Goal: Book appointment/travel/reservation

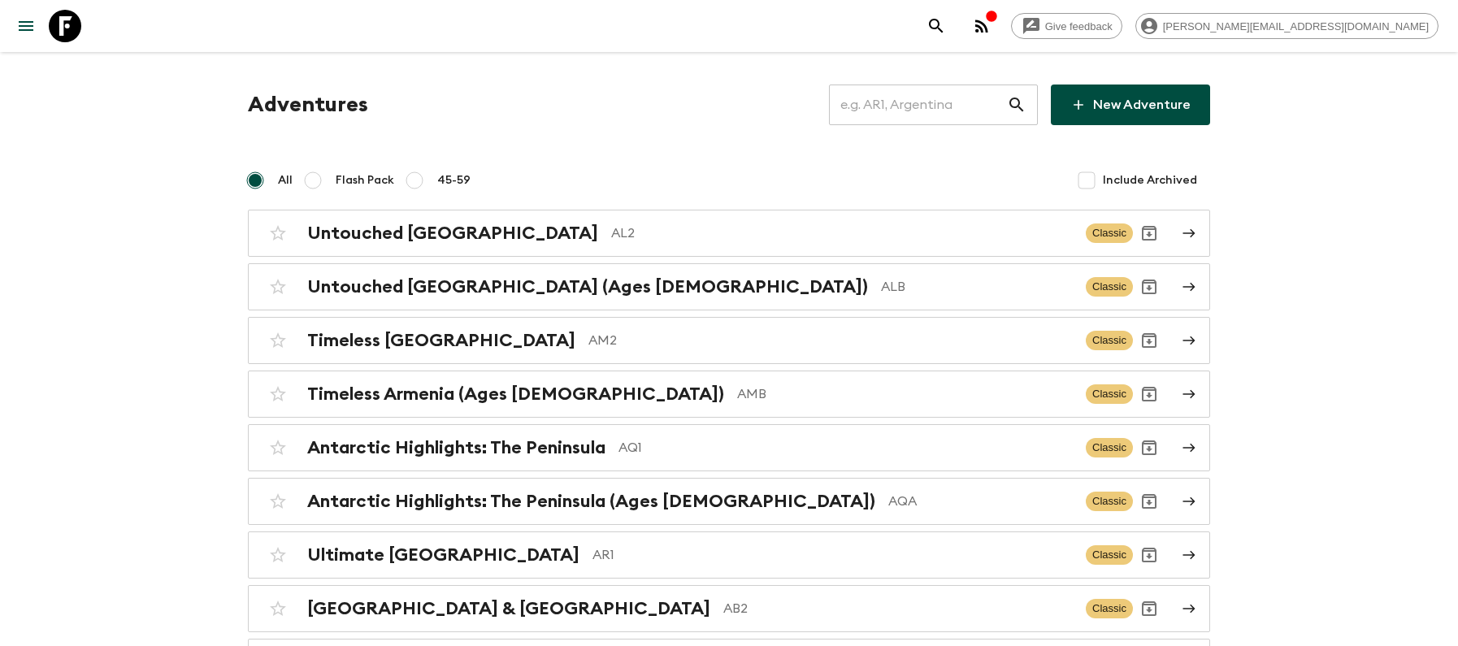
click at [946, 101] on input "text" at bounding box center [918, 105] width 178 height 46
type input "id2"
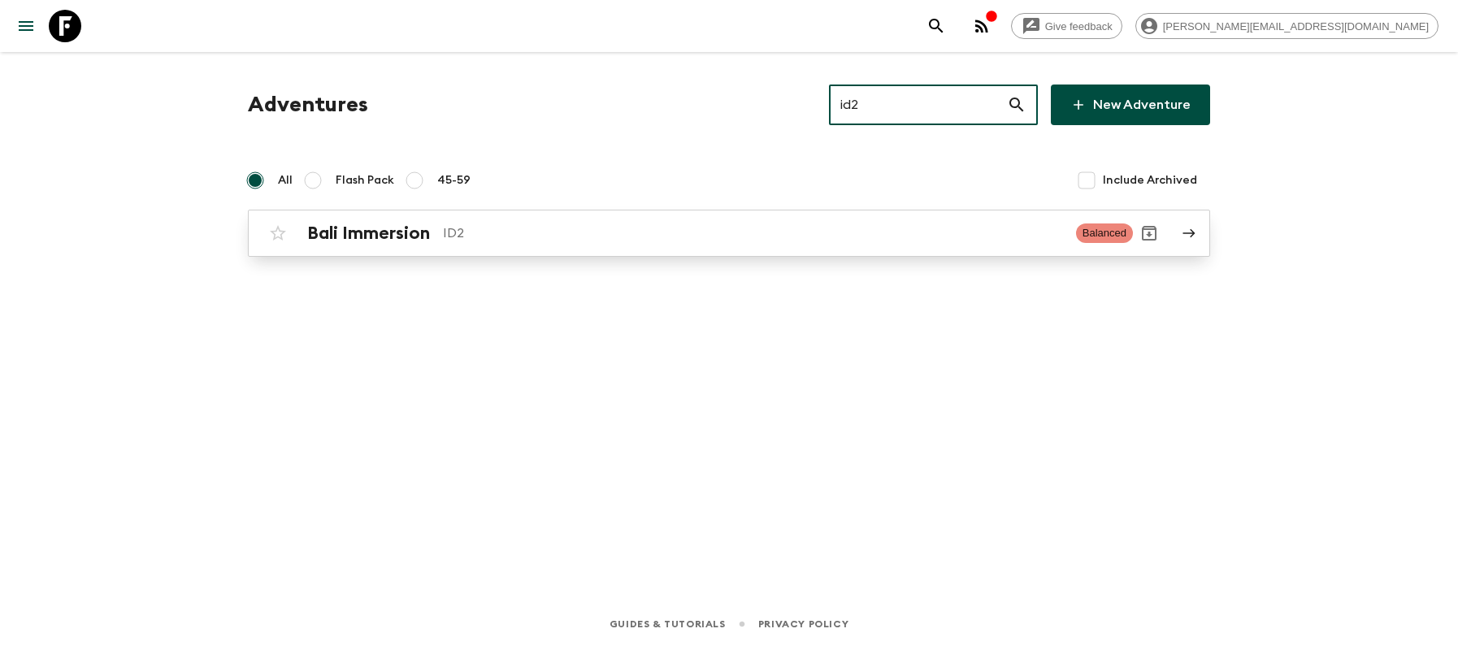
click at [364, 224] on h2 "Bali Immersion" at bounding box center [368, 233] width 123 height 21
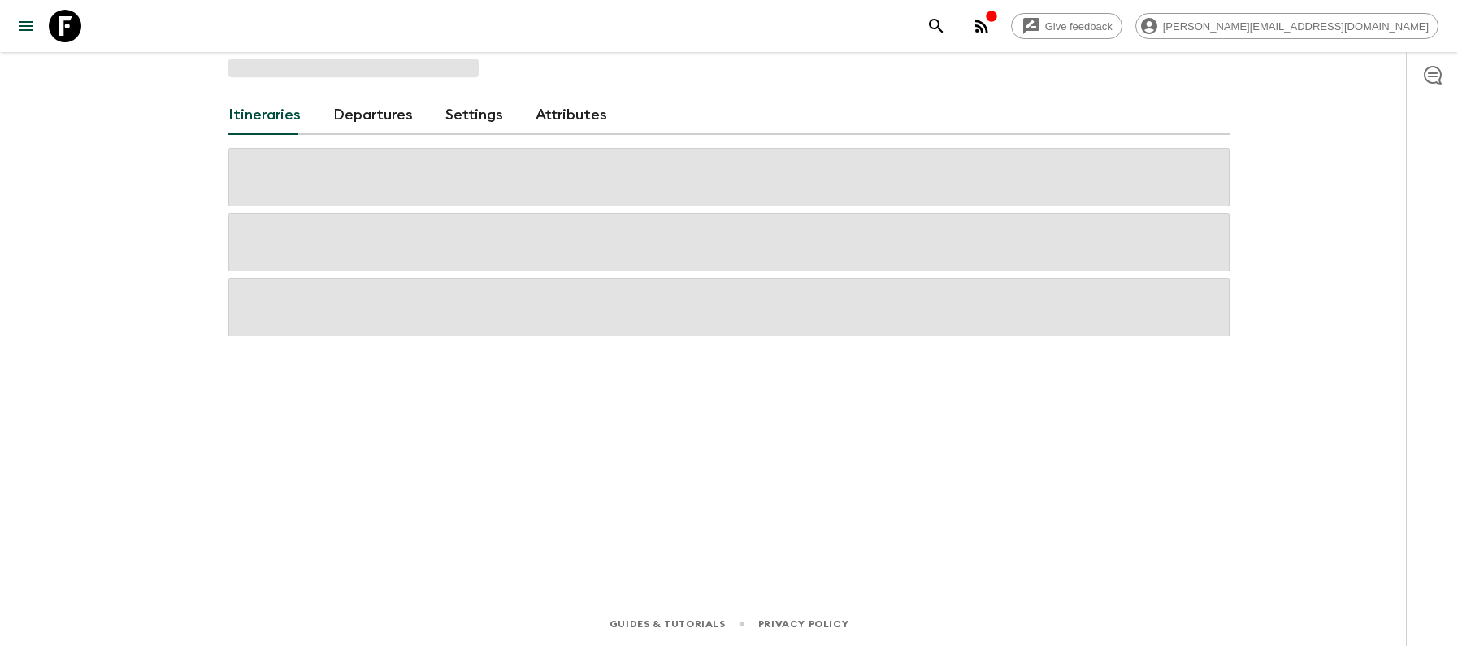
click at [372, 119] on link "Departures" at bounding box center [373, 115] width 80 height 39
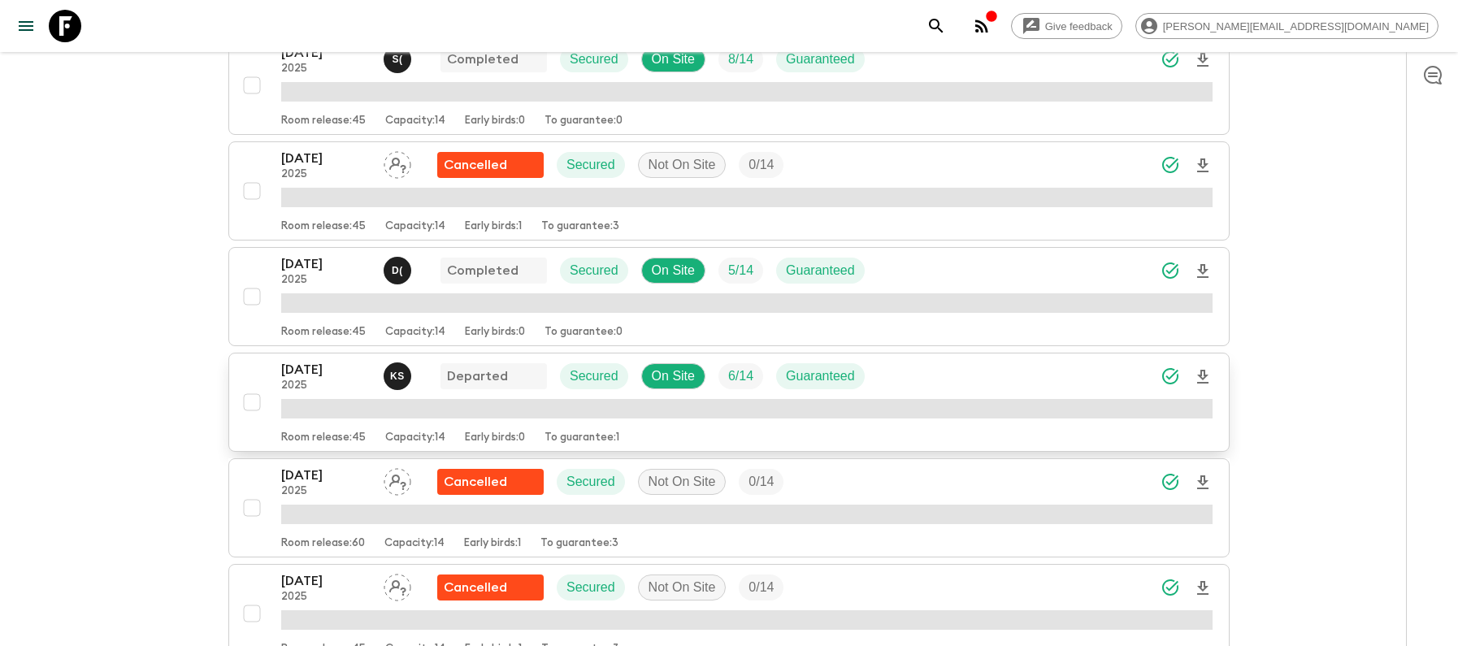
scroll to position [670, 0]
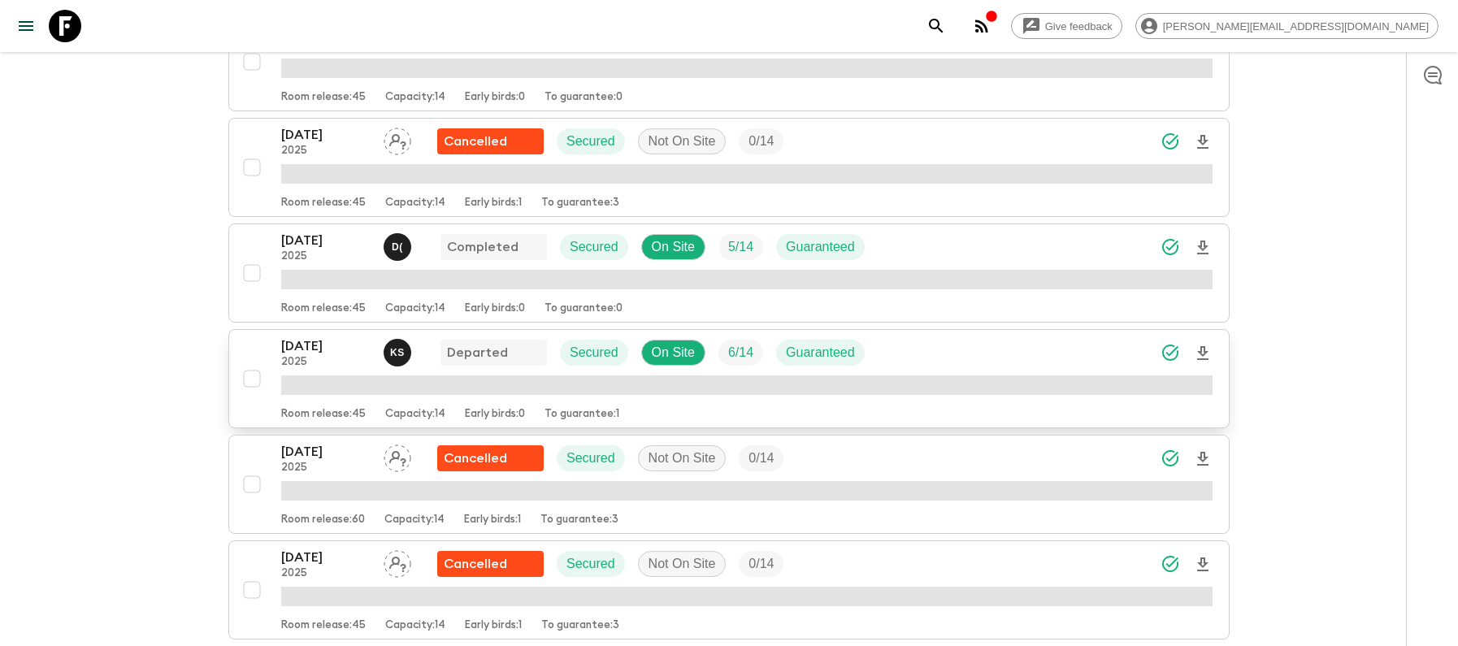
click at [302, 354] on p "[DATE]" at bounding box center [325, 346] width 89 height 20
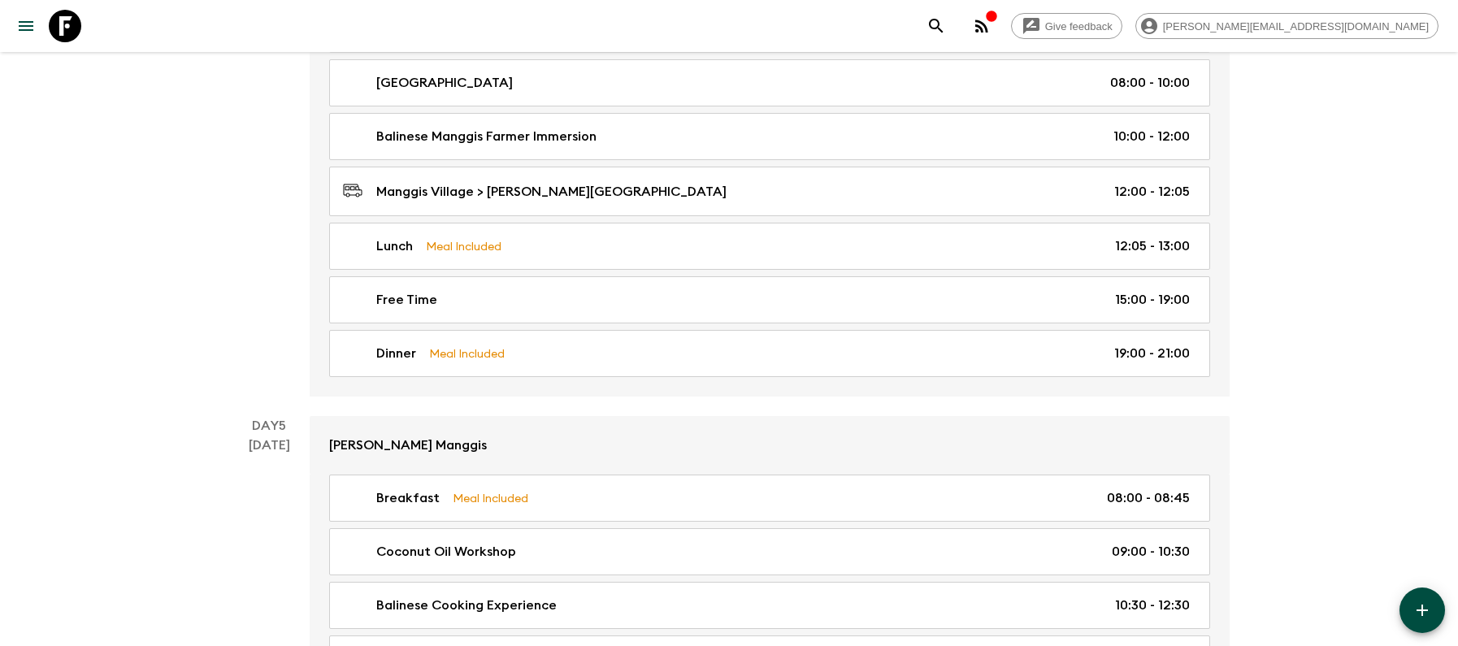
scroll to position [1959, 0]
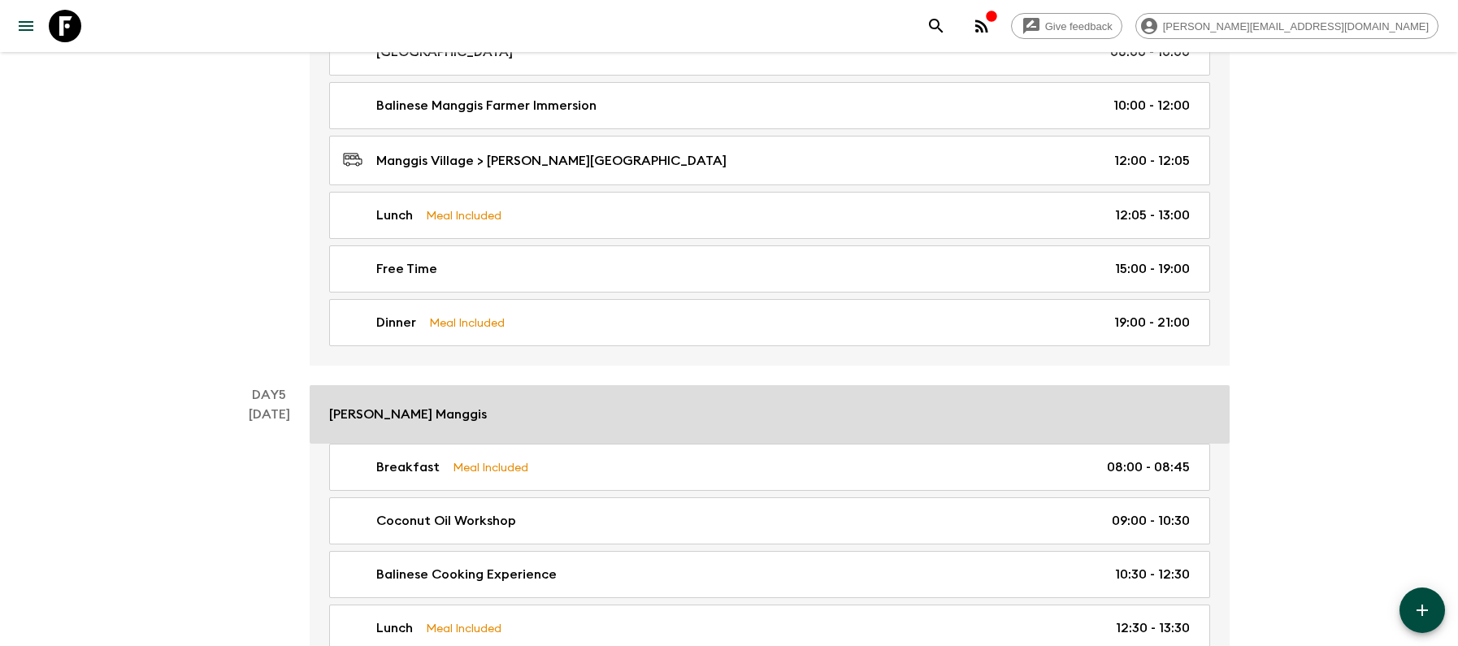
click at [393, 405] on p "[PERSON_NAME] Manggis" at bounding box center [408, 415] width 158 height 20
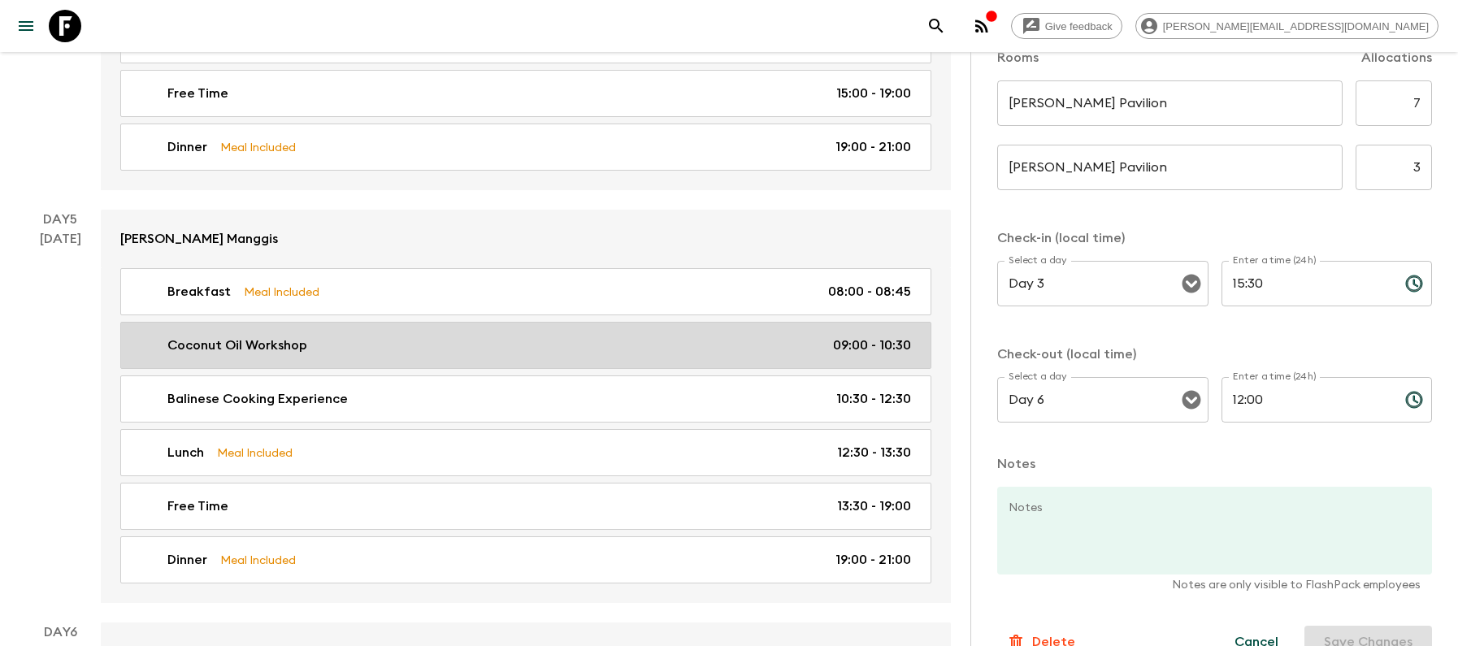
scroll to position [2132, 0]
